Goal: Transaction & Acquisition: Register for event/course

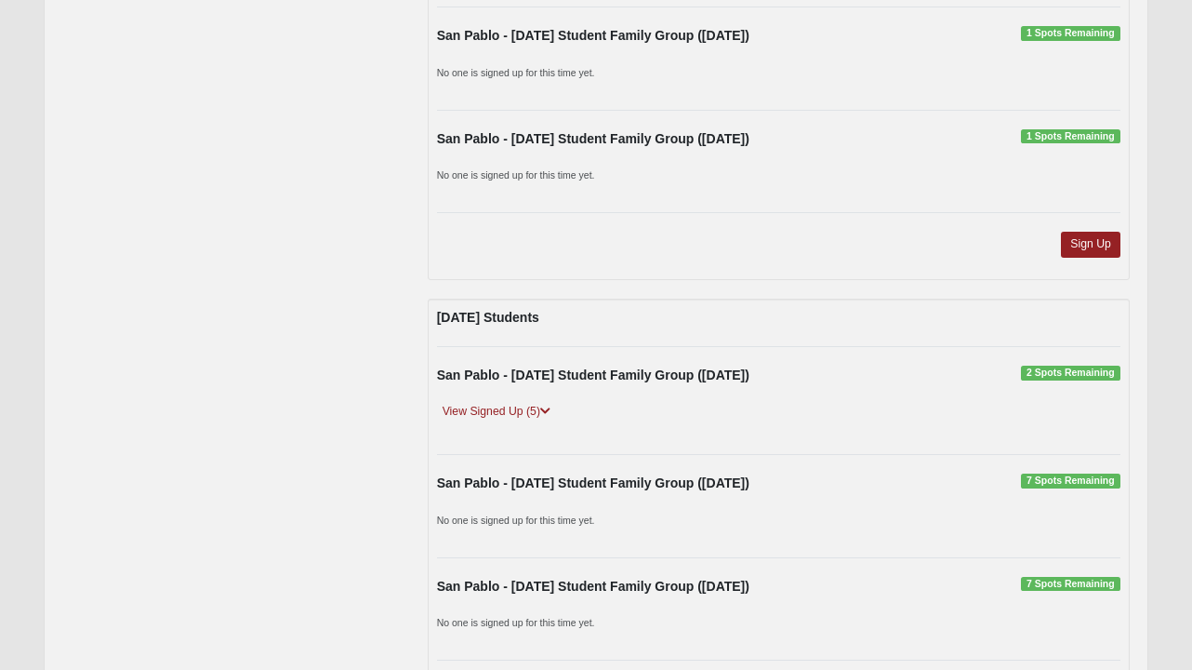
scroll to position [2692, 0]
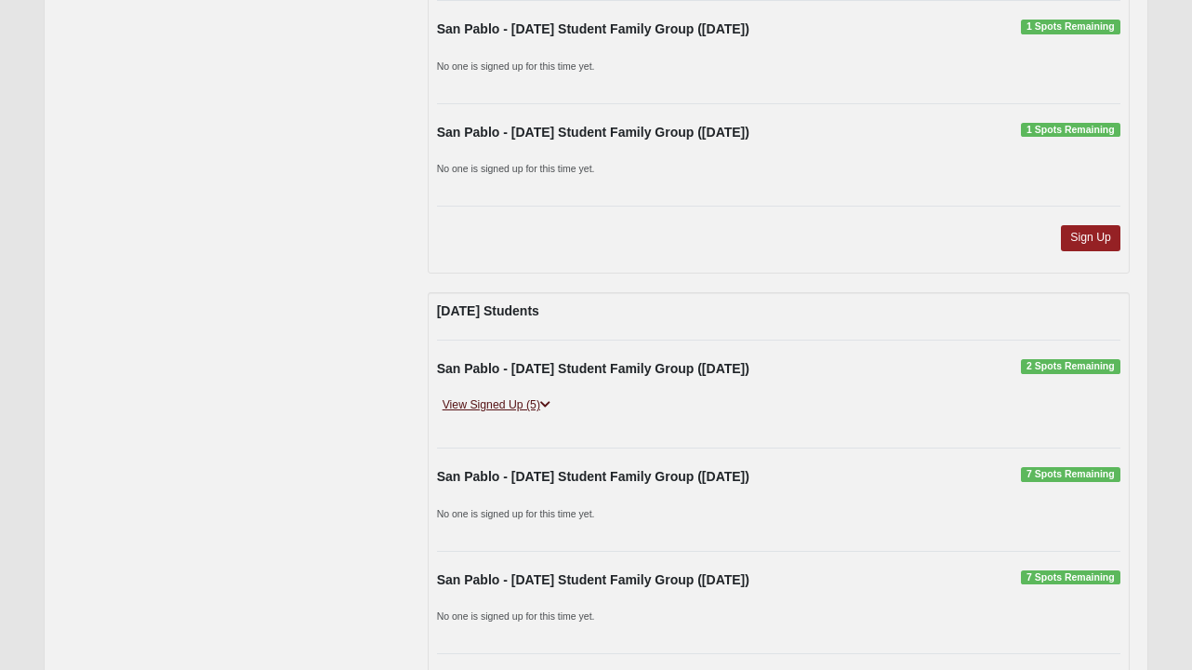
click at [549, 404] on icon at bounding box center [545, 404] width 10 height 11
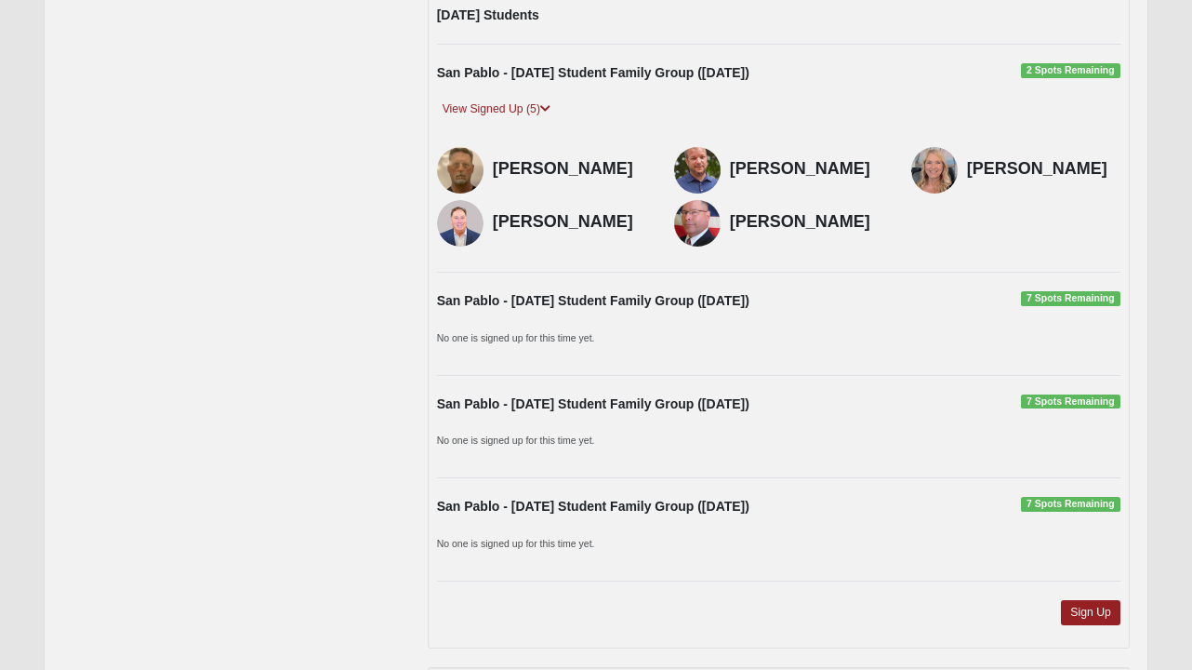
scroll to position [2990, 0]
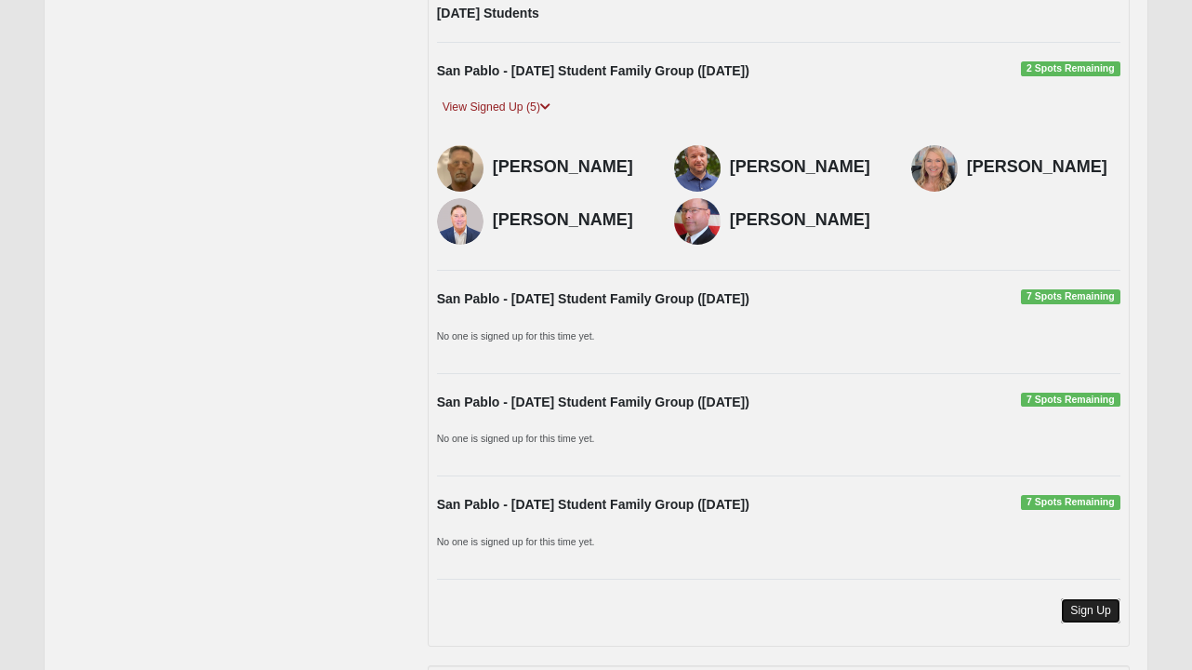
click at [1084, 609] on link "Sign Up" at bounding box center [1091, 610] width 60 height 25
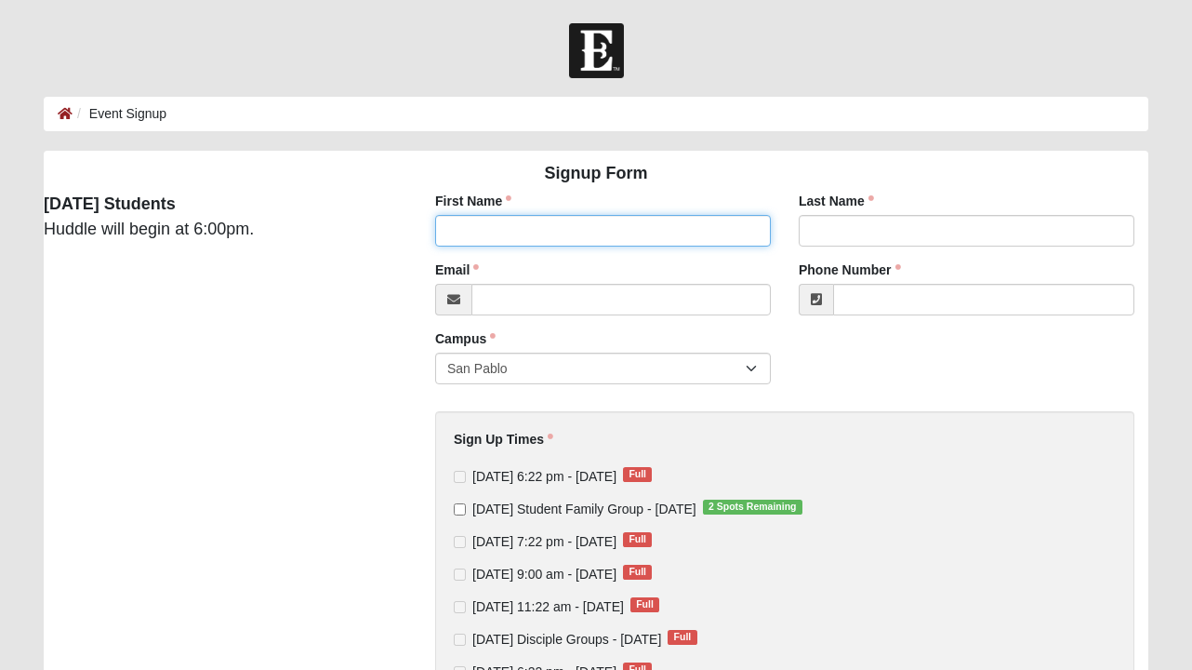
click at [555, 231] on input "First Name" at bounding box center [603, 231] width 336 height 32
type input "[PERSON_NAME]"
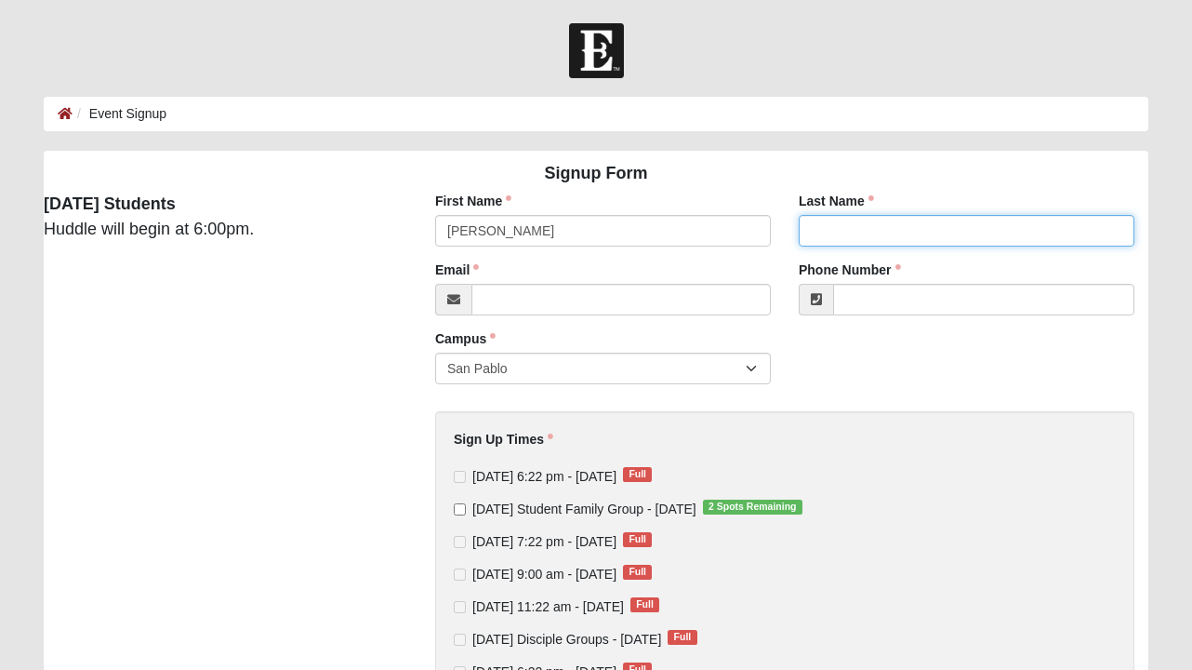
type input "[PERSON_NAME]"
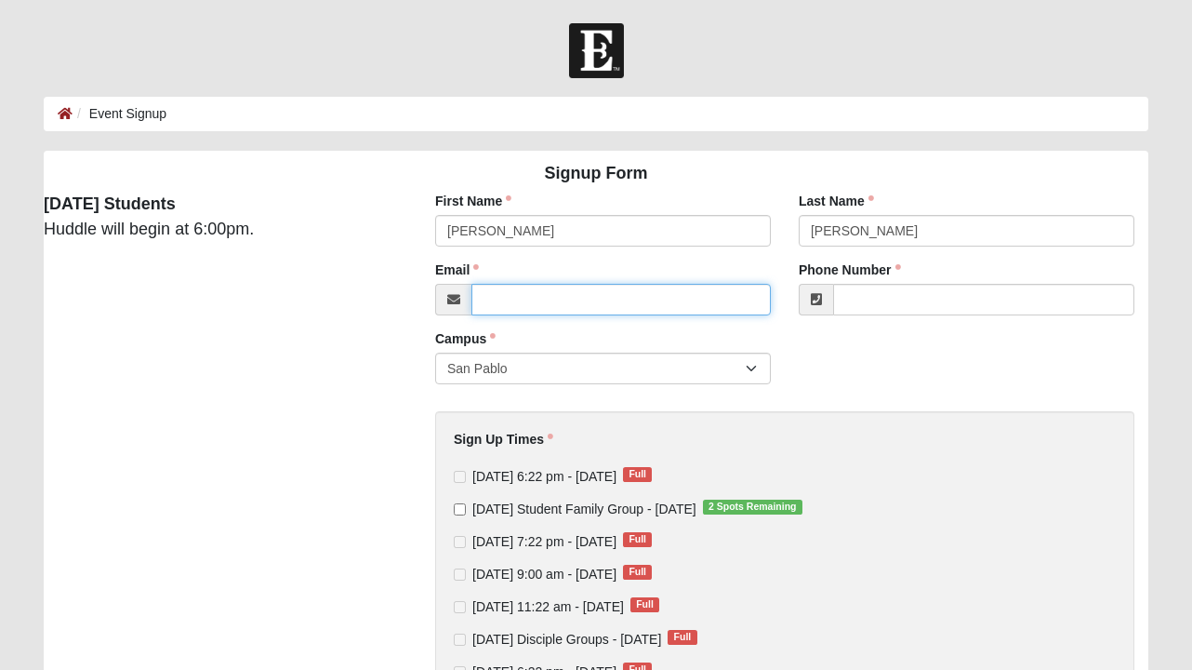
type input "[EMAIL_ADDRESS][DOMAIN_NAME]"
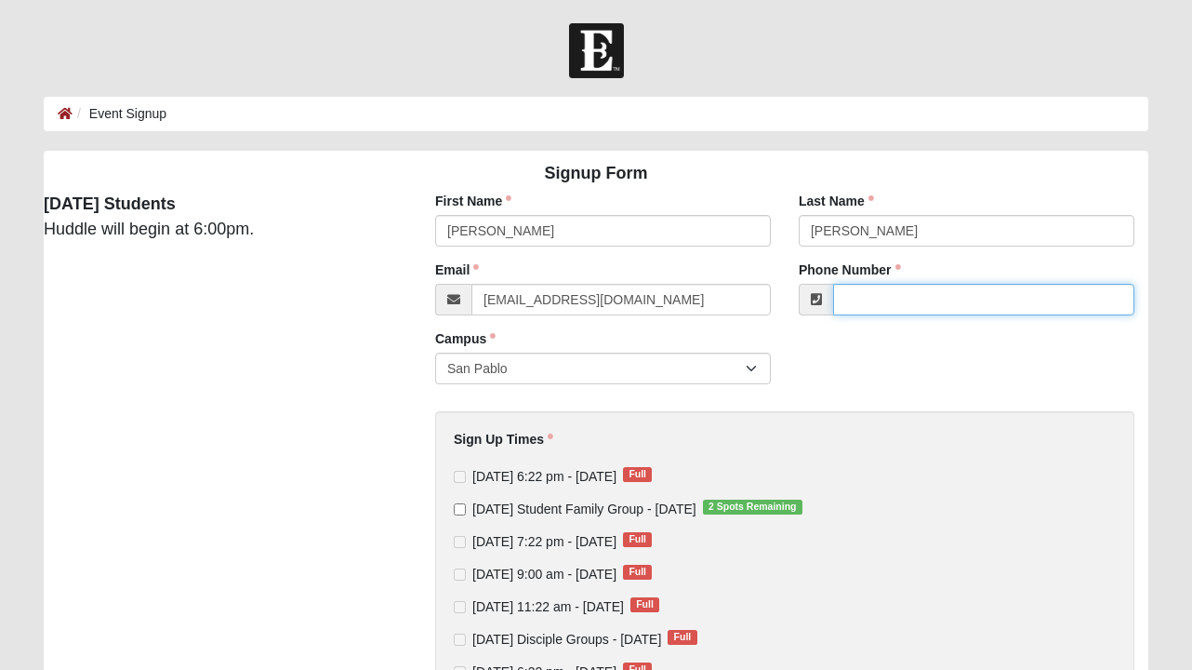
click at [887, 306] on input "Phone Number" at bounding box center [983, 300] width 301 height 32
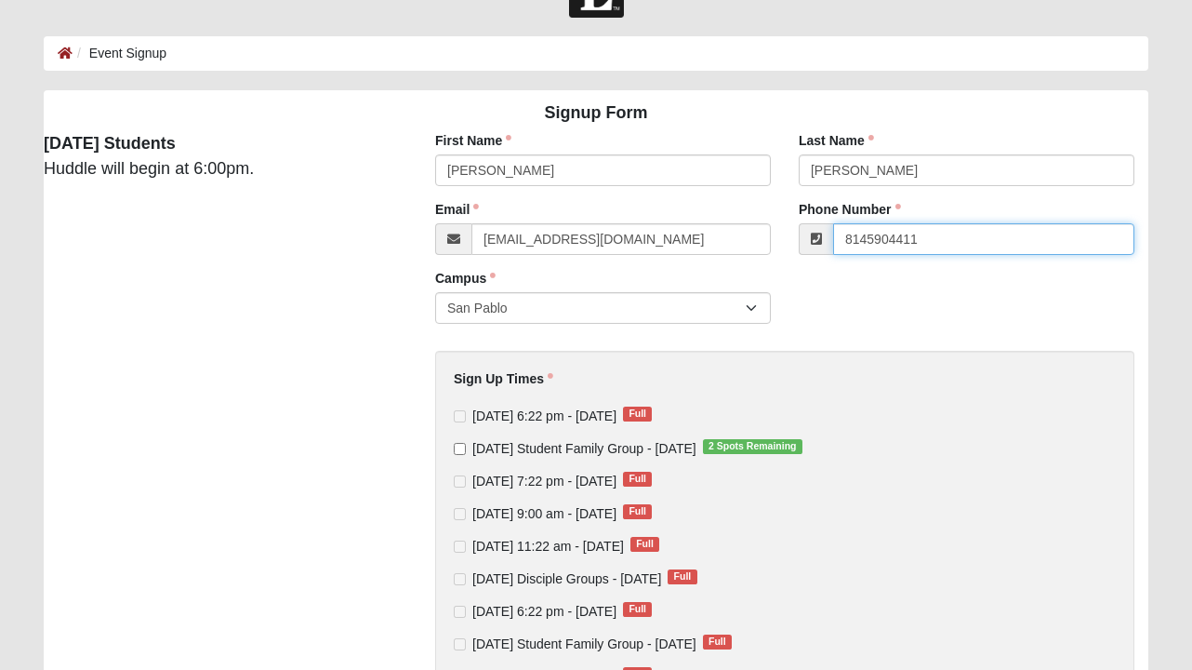
scroll to position [70, 0]
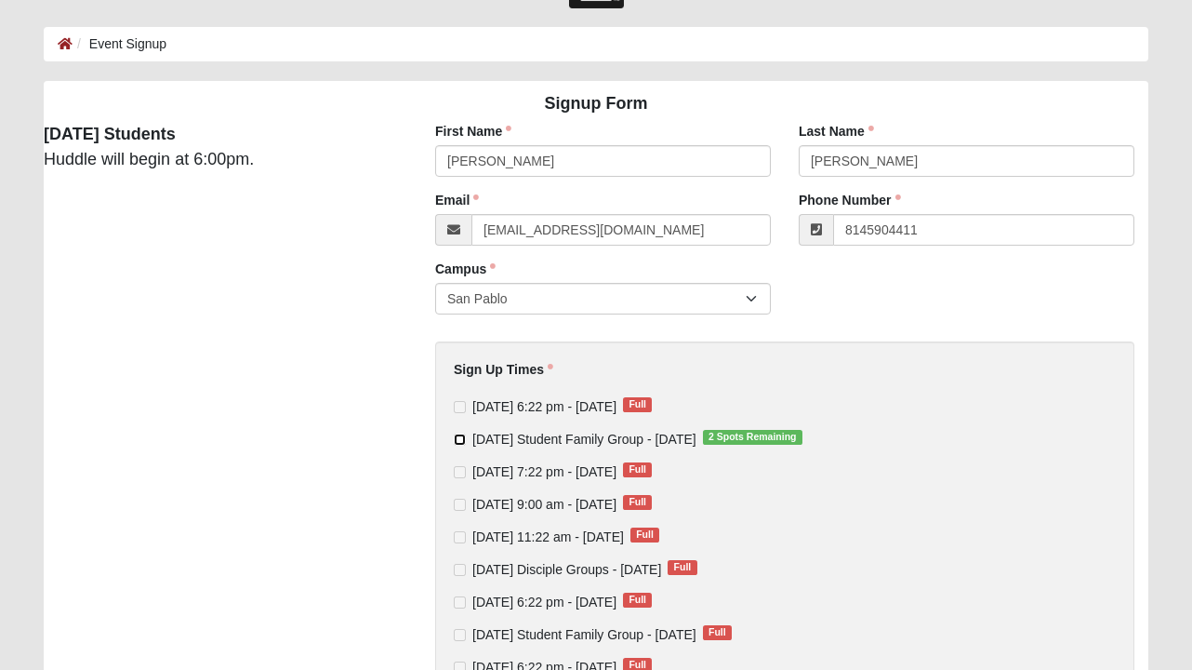
type input "[PHONE_NUMBER]"
click at [458, 442] on input "[DATE] Student Family Group - [DATE] 2 Spots Remaining" at bounding box center [460, 439] width 12 height 12
checkbox input "true"
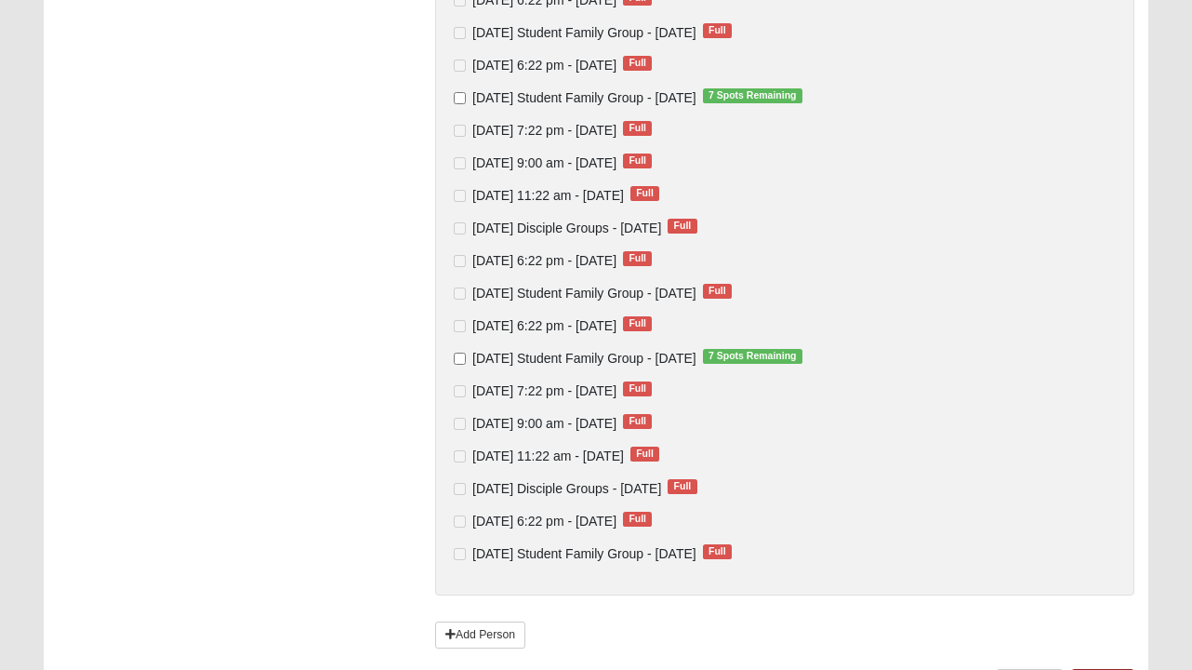
scroll to position [781, 0]
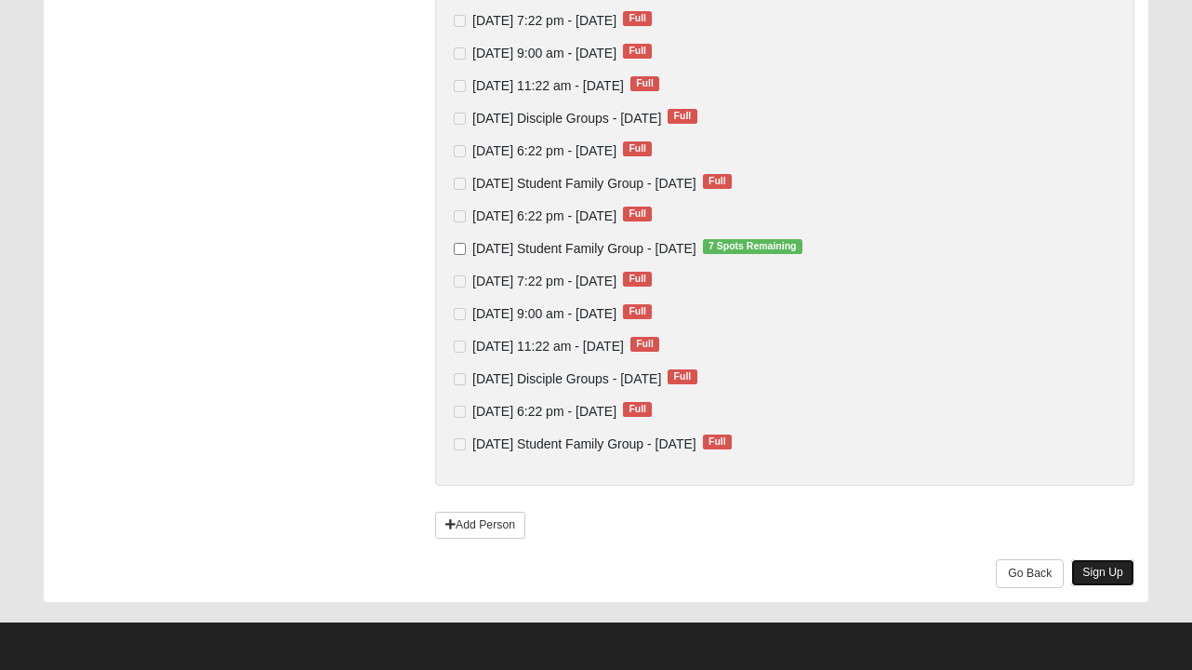
click at [1108, 571] on link "Sign Up" at bounding box center [1102, 572] width 63 height 27
